Goal: Navigation & Orientation: Find specific page/section

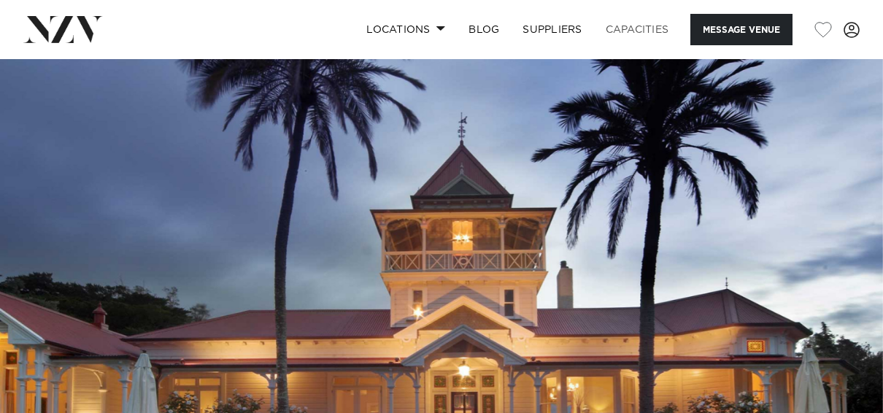
click at [647, 24] on link "Capacities" at bounding box center [637, 29] width 87 height 31
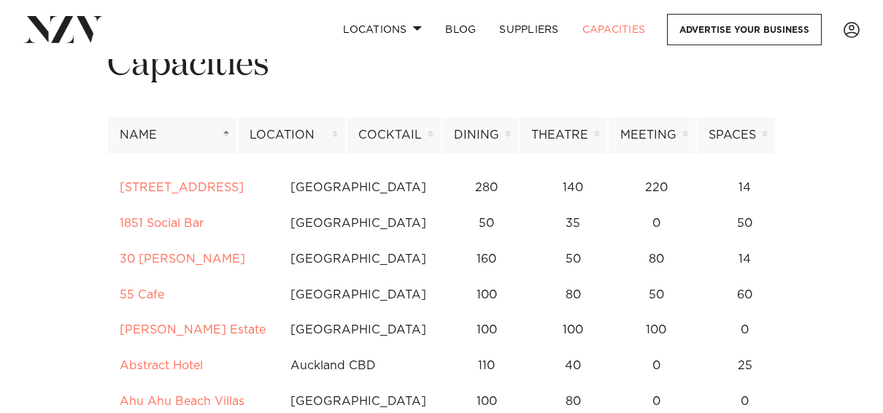
scroll to position [98, 0]
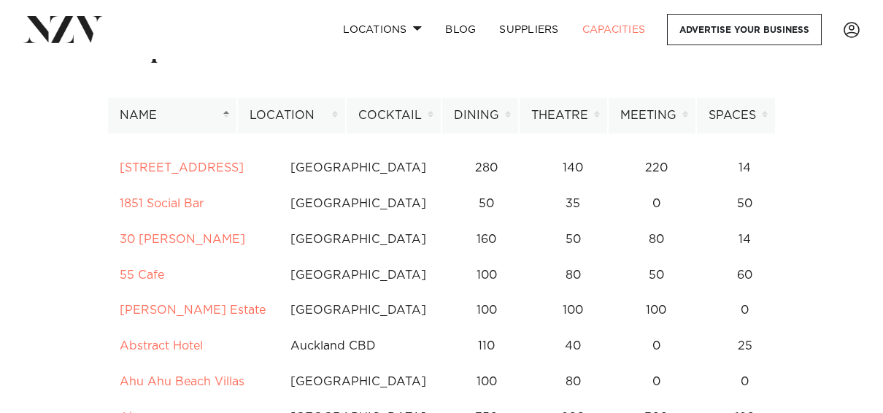
click at [304, 113] on th "Location" at bounding box center [291, 116] width 109 height 36
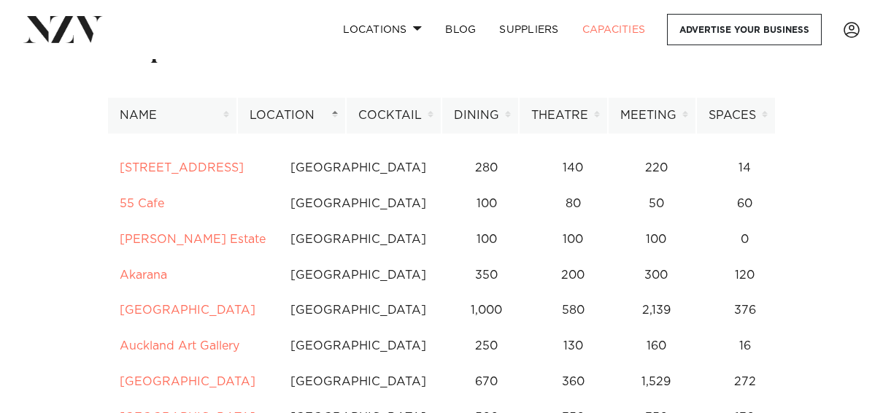
click at [643, 81] on div "Capacities" at bounding box center [442, 60] width 692 height 75
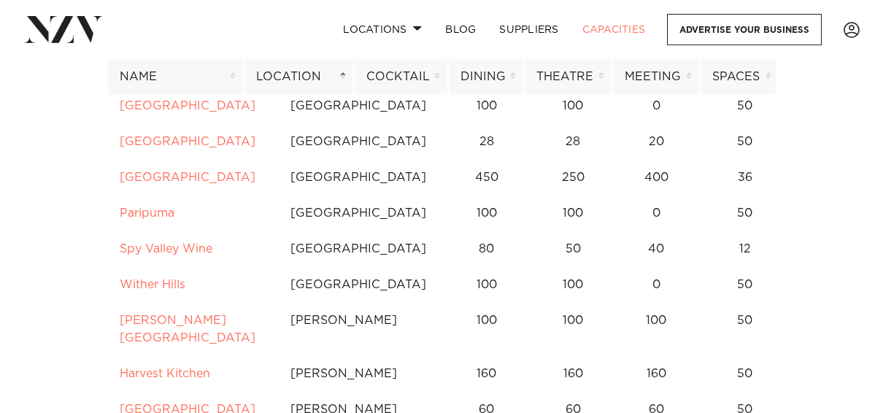
scroll to position [8440, 0]
